Goal: Find specific page/section: Find specific page/section

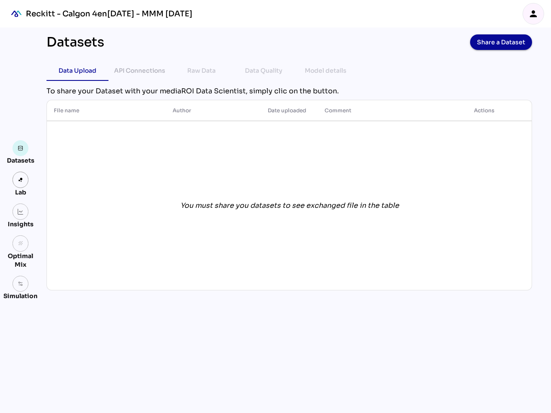
click at [533, 14] on icon "person" at bounding box center [533, 14] width 10 height 10
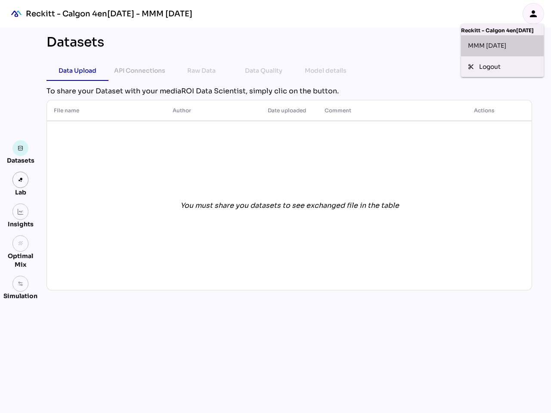
click at [501, 42] on div "MMM [DATE]" at bounding box center [502, 45] width 83 height 21
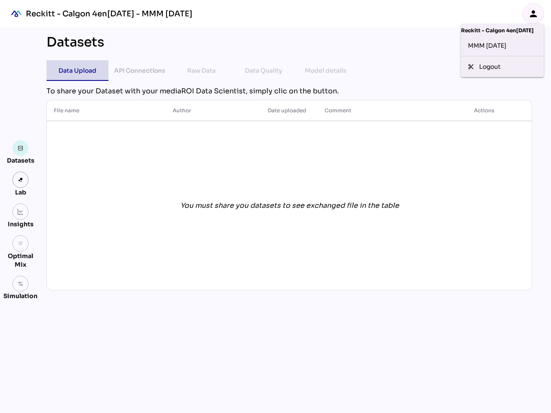
click at [77, 71] on div "Data Upload" at bounding box center [78, 70] width 38 height 10
click at [139, 71] on div "API Connections" at bounding box center [139, 70] width 51 height 10
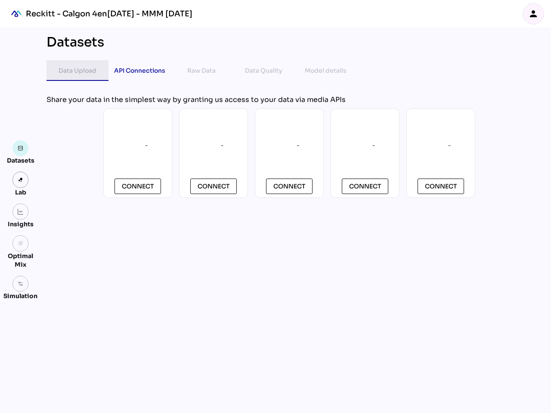
click at [201, 71] on div "Raw Data" at bounding box center [201, 70] width 28 height 10
click at [263, 71] on div "Data Quality" at bounding box center [263, 70] width 37 height 10
click at [325, 71] on div "Model details" at bounding box center [326, 70] width 42 height 10
